Goal: Check status

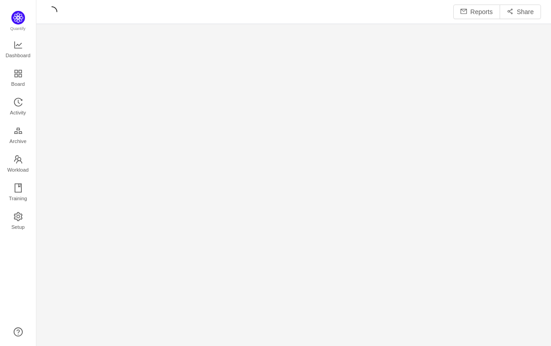
scroll to position [13, 13]
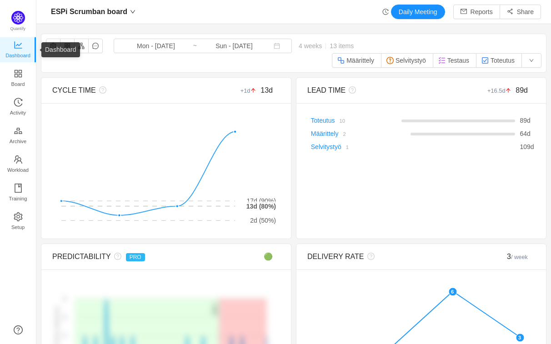
click at [21, 48] on span "Dashboard" at bounding box center [17, 55] width 25 height 18
click at [523, 57] on button "button" at bounding box center [531, 60] width 20 height 15
click at [487, 59] on button "Toteutus" at bounding box center [499, 60] width 46 height 15
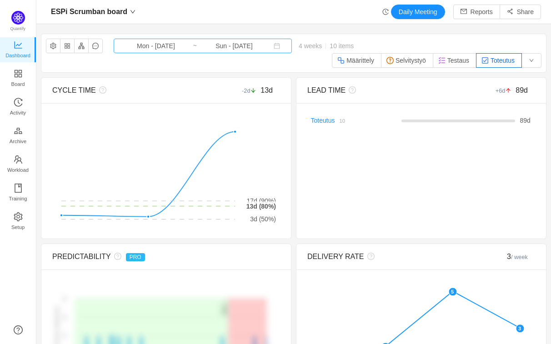
click at [139, 42] on input "Mon - [DATE]" at bounding box center [156, 46] width 74 height 10
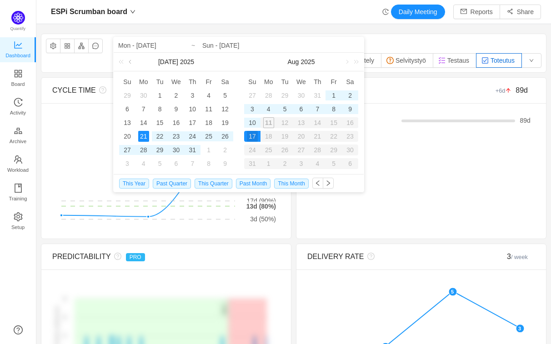
click at [130, 61] on link at bounding box center [131, 62] width 8 height 18
click at [145, 120] on div "16" at bounding box center [143, 122] width 11 height 11
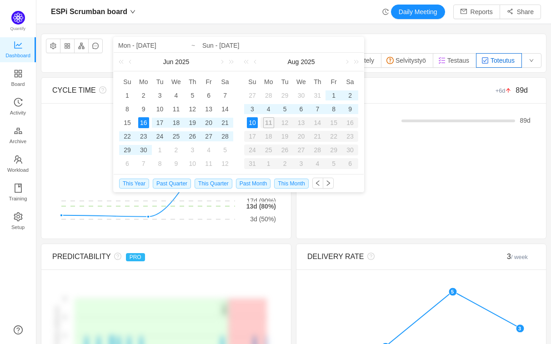
click at [253, 124] on div "10" at bounding box center [252, 122] width 11 height 11
type input "Mon - [DATE]"
type input "Sun - [DATE]"
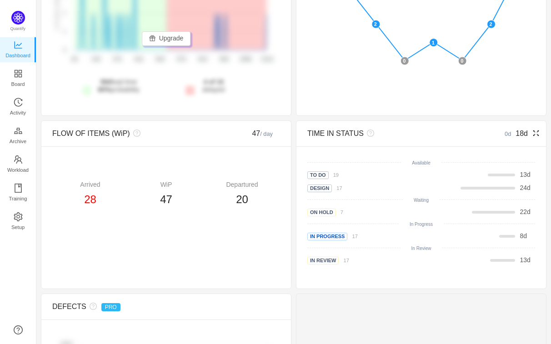
scroll to position [341, 0]
